Goal: Information Seeking & Learning: Learn about a topic

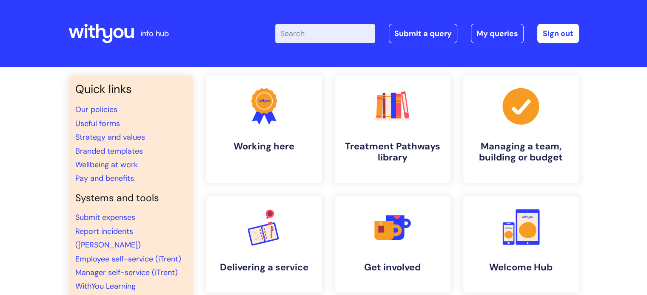
click at [309, 34] on input "Enter your search term here..." at bounding box center [325, 33] width 100 height 19
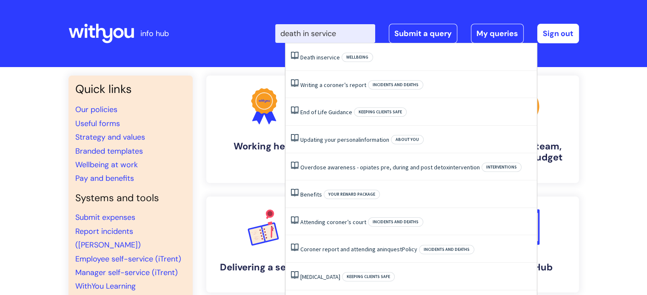
type input "death in service"
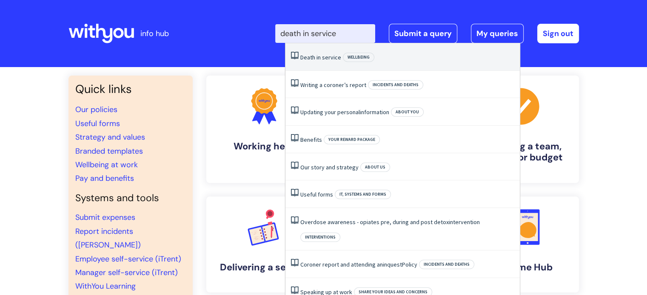
click at [308, 55] on span "Death" at bounding box center [307, 58] width 15 height 8
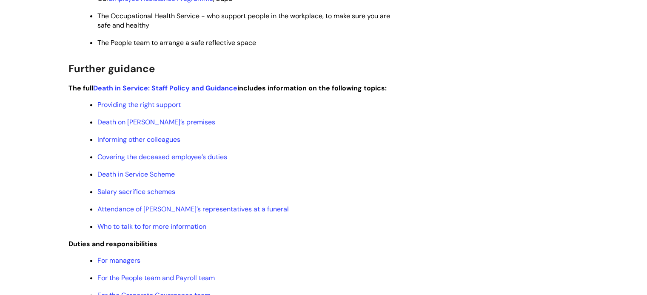
scroll to position [330, 0]
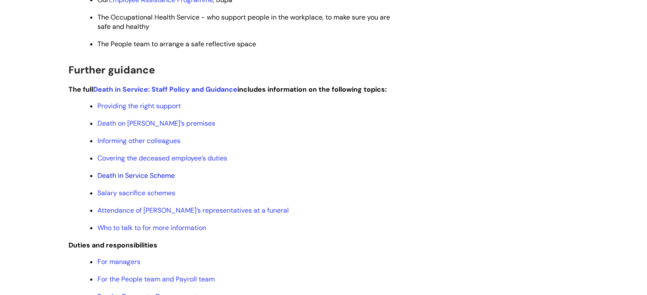
click at [151, 178] on link "Death in Service Scheme" at bounding box center [135, 175] width 77 height 9
